Goal: Check status: Check status

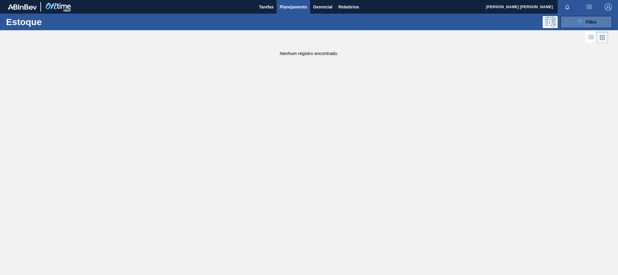
click at [590, 27] on button "089F7B8B-B2A5-4AFE-B5C0-19BA573D28AC Filtro" at bounding box center [586, 22] width 51 height 12
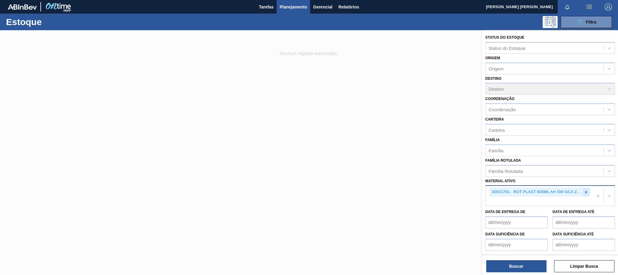
click at [585, 191] on icon at bounding box center [586, 192] width 2 height 2
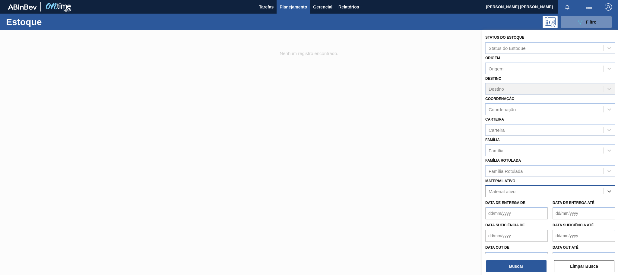
paste ativo "30017467"
type ativo "30017467"
click at [560, 208] on div "30017467 - ETIQUETA BRAHMA CHOPP CLARO BIB 12L 429" at bounding box center [550, 205] width 130 height 11
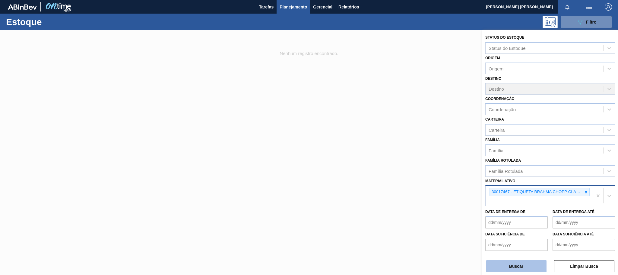
click at [525, 262] on button "Buscar" at bounding box center [516, 266] width 60 height 12
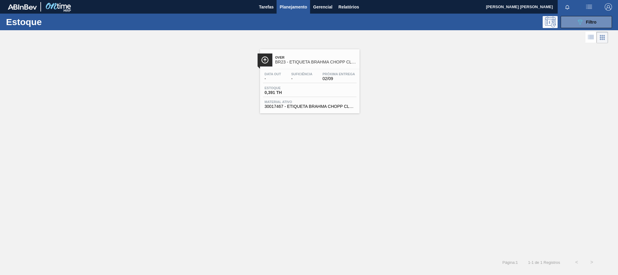
click at [296, 90] on span "Estoque" at bounding box center [286, 88] width 42 height 4
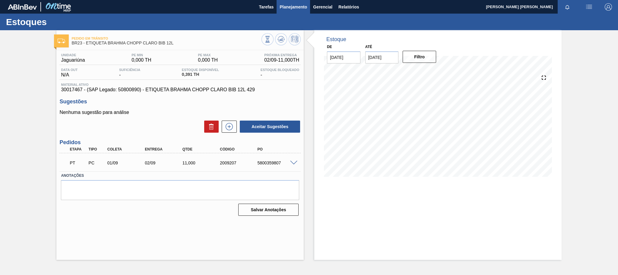
click at [293, 8] on span "Planejamento" at bounding box center [293, 6] width 27 height 7
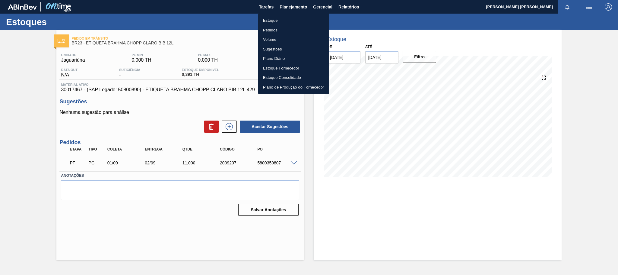
click at [268, 20] on li "Estoque" at bounding box center [293, 21] width 71 height 10
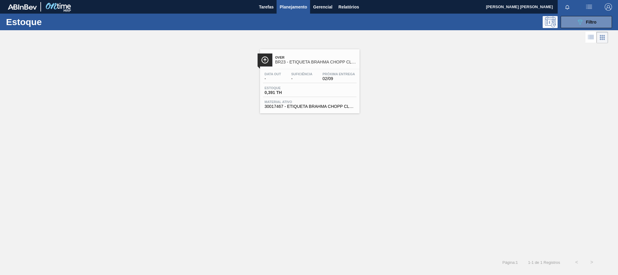
click at [563, 15] on div "Estoque 089F7B8B-B2A5-4AFE-B5C0-19BA573D28AC Filtro" at bounding box center [309, 22] width 618 height 17
click at [566, 18] on button "089F7B8B-B2A5-4AFE-B5C0-19BA573D28AC Filtro" at bounding box center [586, 22] width 51 height 12
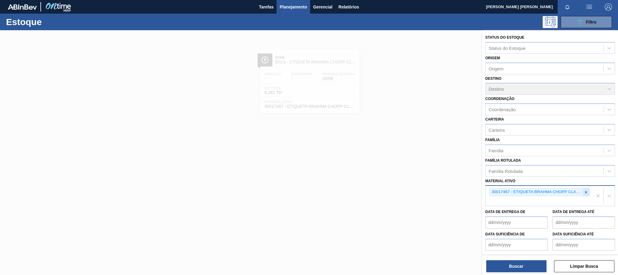
click at [584, 190] on icon at bounding box center [586, 192] width 4 height 4
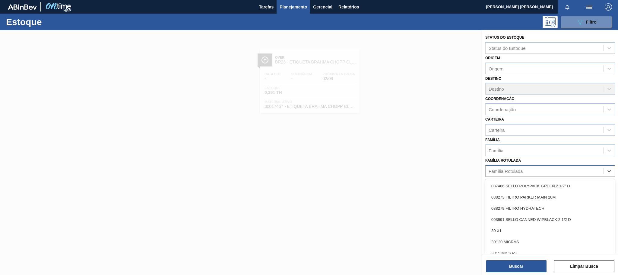
click at [548, 165] on div "Família Rotulada" at bounding box center [550, 171] width 130 height 12
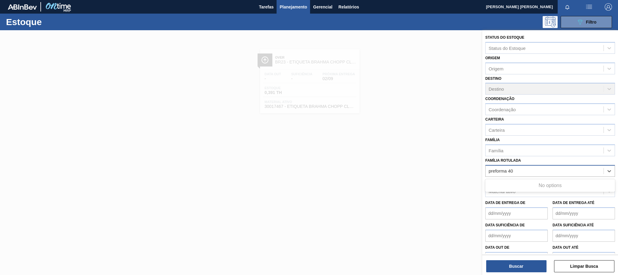
type Rotulada "preforma 40g"
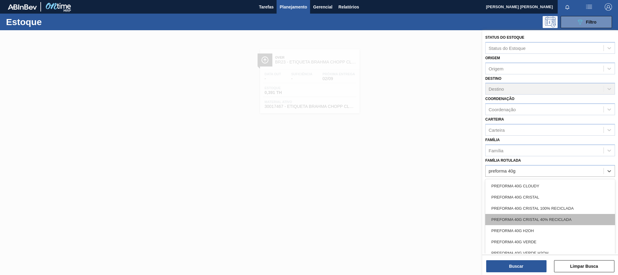
click at [540, 219] on div "PREFORMA 40G CRISTAL 40% RECICLADA" at bounding box center [550, 219] width 130 height 11
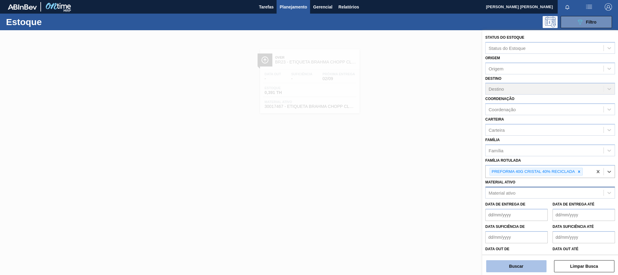
click at [534, 265] on button "Buscar" at bounding box center [516, 266] width 60 height 12
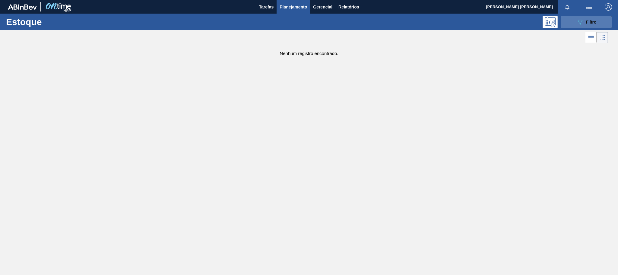
drag, startPoint x: 588, startPoint y: 22, endPoint x: 598, endPoint y: 21, distance: 10.0
click at [598, 21] on button "089F7B8B-B2A5-4AFE-B5C0-19BA573D28AC Filtro" at bounding box center [586, 22] width 51 height 12
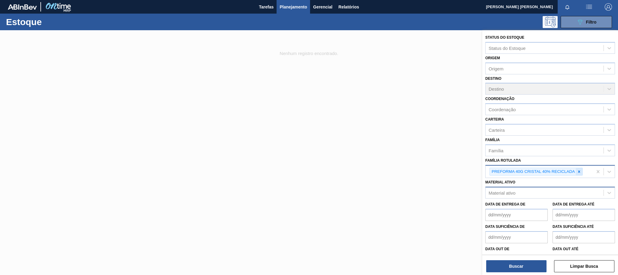
click at [581, 170] on icon at bounding box center [579, 171] width 4 height 4
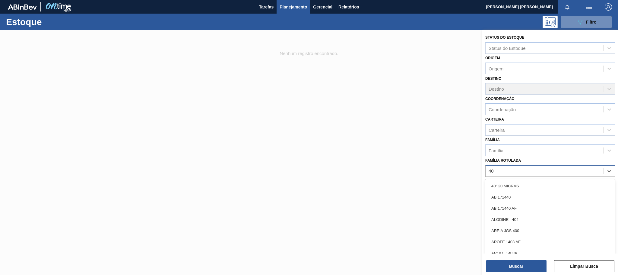
type Rotulada "40g"
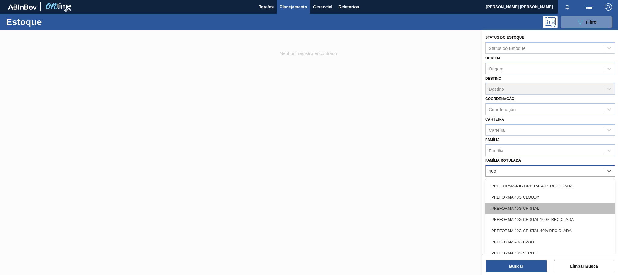
click at [560, 210] on div "PREFORMA 40G CRISTAL" at bounding box center [550, 207] width 130 height 11
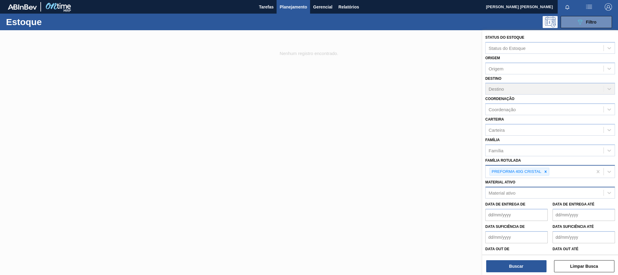
click at [522, 259] on div "Buscar Limpar Busca" at bounding box center [550, 262] width 136 height 17
click at [522, 262] on button "Buscar" at bounding box center [516, 266] width 60 height 12
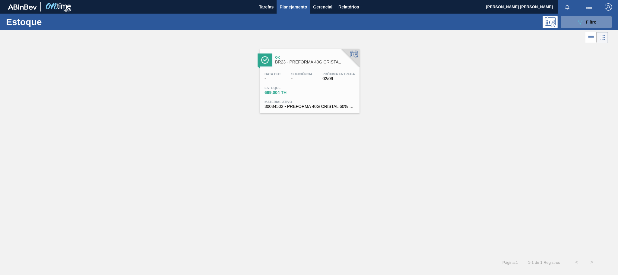
click at [321, 81] on div "Próxima Entrega 02/09" at bounding box center [339, 76] width 36 height 9
